Goal: Entertainment & Leisure: Consume media (video, audio)

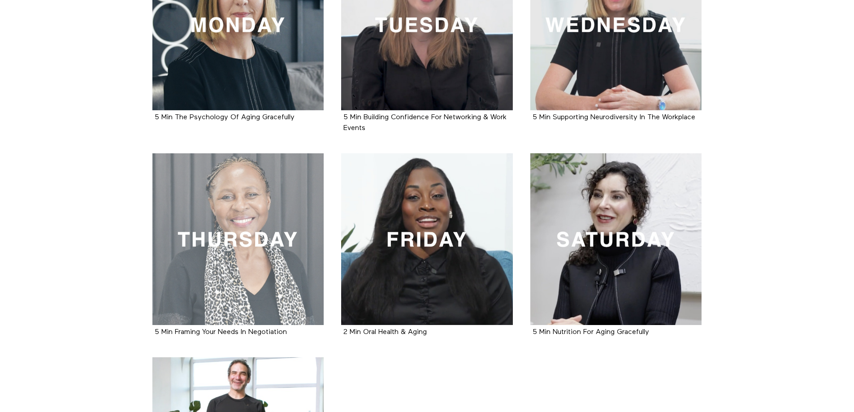
scroll to position [269, 0]
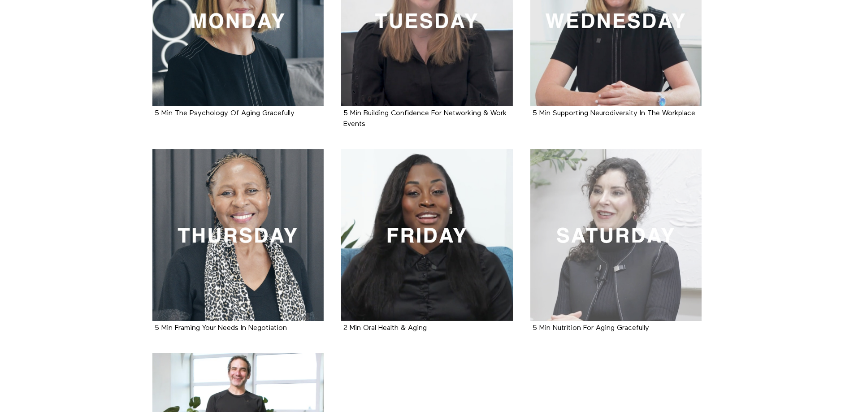
click at [627, 221] on div at bounding box center [616, 235] width 172 height 172
